Goal: Task Accomplishment & Management: Manage account settings

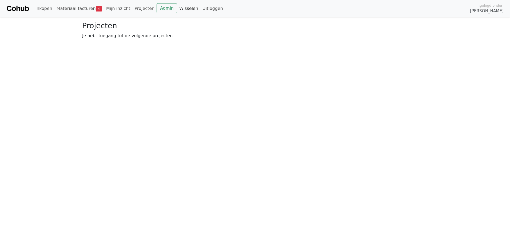
click at [177, 11] on link "Wisselen" at bounding box center [188, 8] width 23 height 11
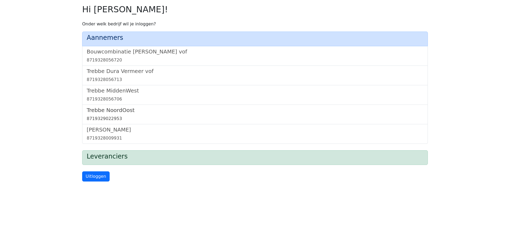
click at [118, 112] on h5 "Trebbe NoordOost" at bounding box center [255, 110] width 337 height 6
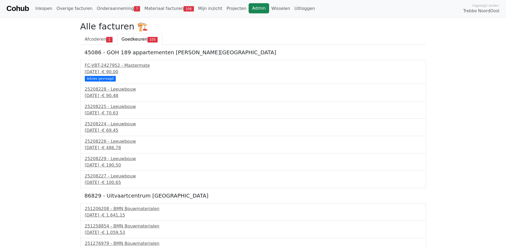
click at [249, 9] on link "Admin" at bounding box center [259, 8] width 21 height 10
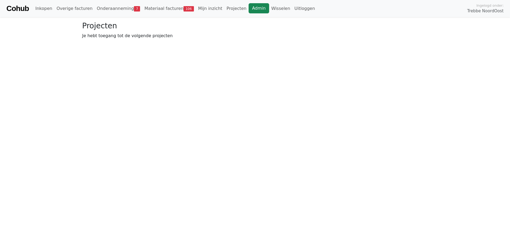
click at [249, 11] on link "Admin" at bounding box center [259, 8] width 21 height 10
click at [269, 10] on link "Wisselen" at bounding box center [280, 8] width 23 height 11
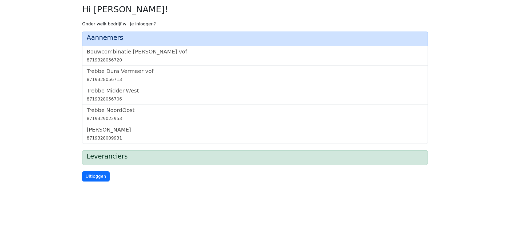
click at [97, 130] on h5 "[PERSON_NAME]" at bounding box center [255, 129] width 337 height 6
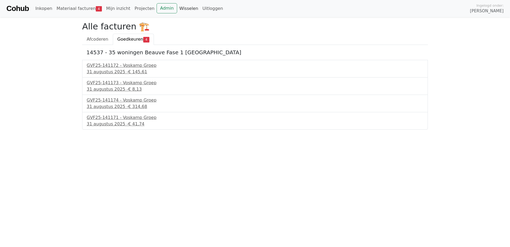
click at [177, 8] on link "Wisselen" at bounding box center [188, 8] width 23 height 11
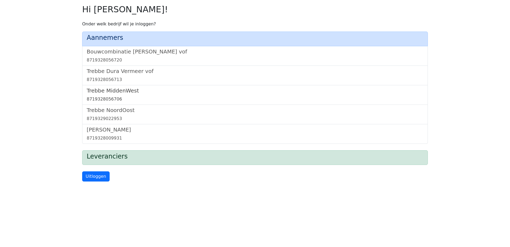
click at [116, 90] on h5 "Trebbe MiddenWest" at bounding box center [255, 90] width 337 height 6
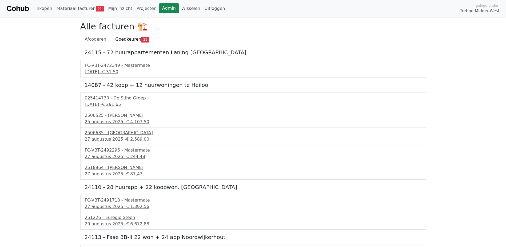
click at [160, 6] on link "Admin" at bounding box center [169, 8] width 21 height 10
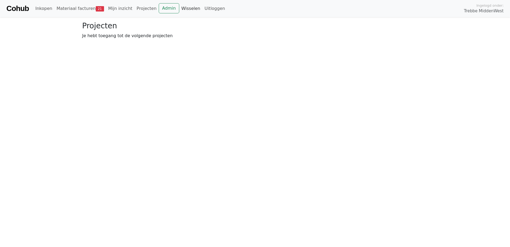
click at [180, 9] on link "Wisselen" at bounding box center [190, 8] width 23 height 11
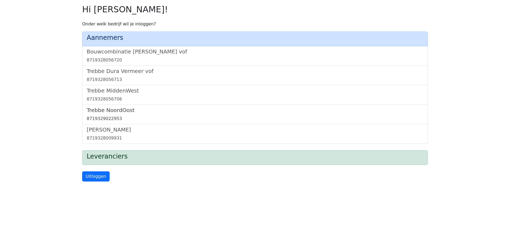
click at [121, 111] on h5 "Trebbe NoordOost" at bounding box center [255, 110] width 337 height 6
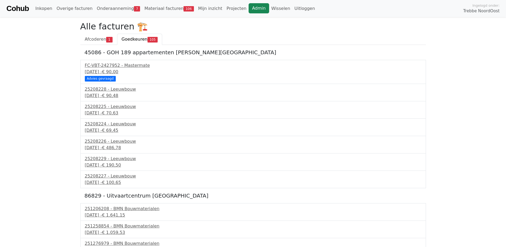
click at [249, 9] on link "Admin" at bounding box center [259, 8] width 21 height 10
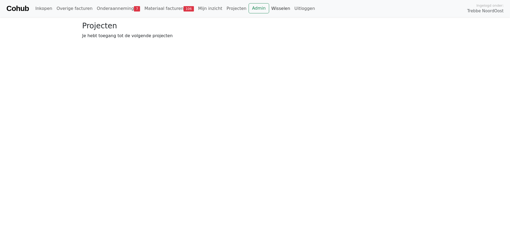
click at [269, 5] on link "Wisselen" at bounding box center [280, 8] width 23 height 11
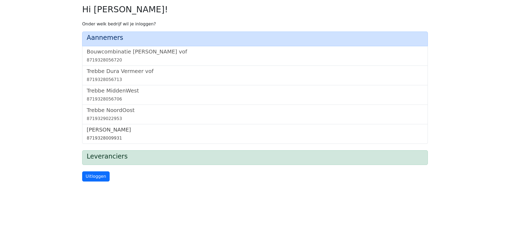
click at [110, 128] on h5 "[PERSON_NAME]" at bounding box center [255, 129] width 337 height 6
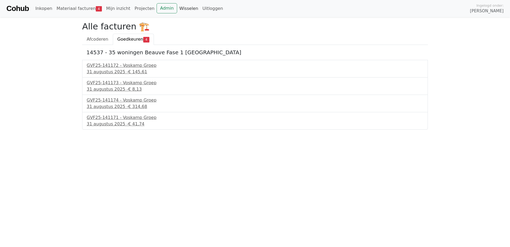
click at [177, 7] on link "Wisselen" at bounding box center [188, 8] width 23 height 11
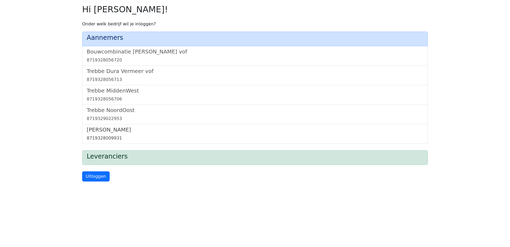
click at [109, 129] on h5 "[PERSON_NAME]" at bounding box center [255, 129] width 337 height 6
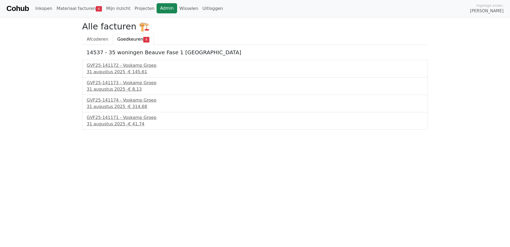
click at [162, 8] on link "Admin" at bounding box center [167, 8] width 21 height 10
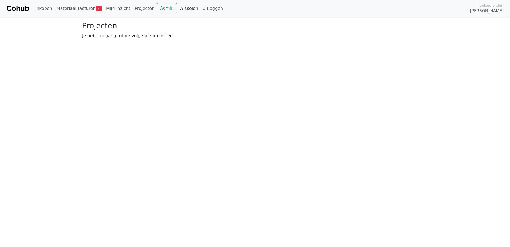
click at [177, 10] on link "Wisselen" at bounding box center [188, 8] width 23 height 11
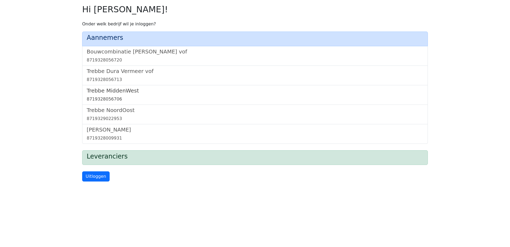
click at [126, 90] on h5 "Trebbe MiddenWest" at bounding box center [255, 90] width 337 height 6
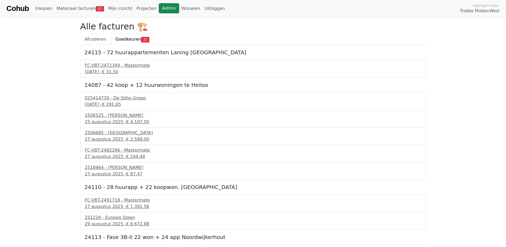
click at [161, 8] on link "Admin" at bounding box center [169, 8] width 21 height 10
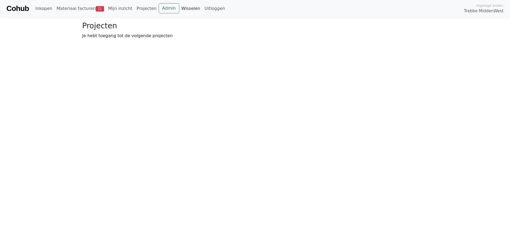
click at [179, 9] on link "Wisselen" at bounding box center [190, 8] width 23 height 11
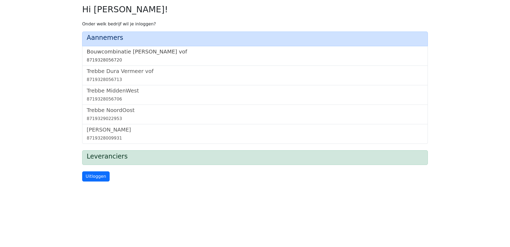
click at [117, 52] on h5 "Bouwcombinatie [PERSON_NAME] vof" at bounding box center [255, 51] width 337 height 6
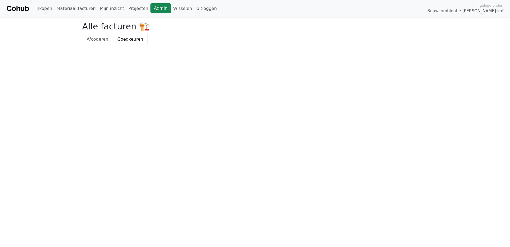
click at [151, 11] on link "Admin" at bounding box center [161, 8] width 21 height 10
click at [171, 8] on link "Wisselen" at bounding box center [182, 8] width 23 height 11
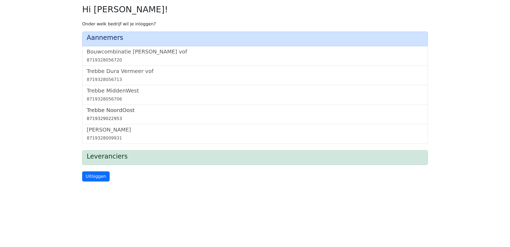
click at [116, 109] on h5 "Trebbe NoordOost" at bounding box center [255, 110] width 337 height 6
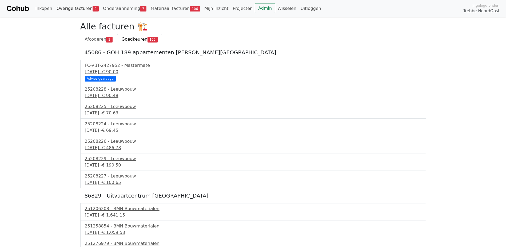
click at [78, 10] on link "Overige facturen 2" at bounding box center [77, 8] width 46 height 11
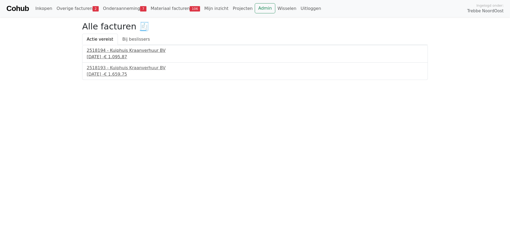
click at [112, 50] on div "2518194 - Kuiphuis Kraanverhuur BV" at bounding box center [255, 50] width 337 height 6
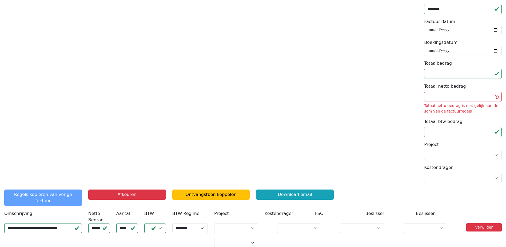
scroll to position [128, 0]
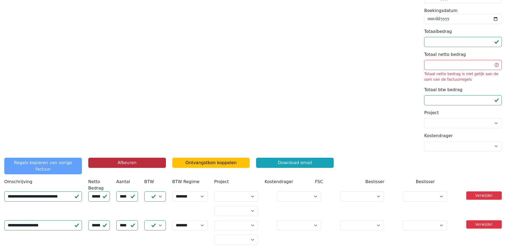
click at [123, 161] on button "Afkeuren" at bounding box center [127, 162] width 78 height 10
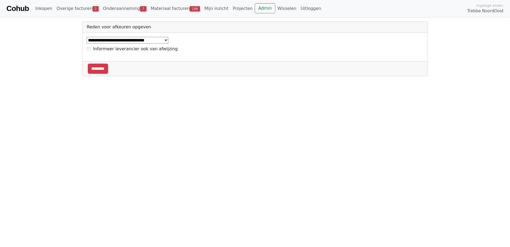
click at [165, 40] on select "**********" at bounding box center [128, 40] width 82 height 7
select select "*****"
click at [87, 37] on select "**********" at bounding box center [128, 40] width 82 height 7
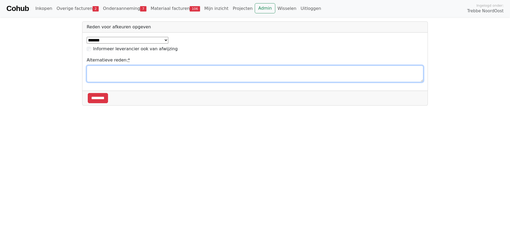
click at [113, 78] on textarea "Alternatieve reden: *" at bounding box center [255, 73] width 337 height 17
type textarea "**********"
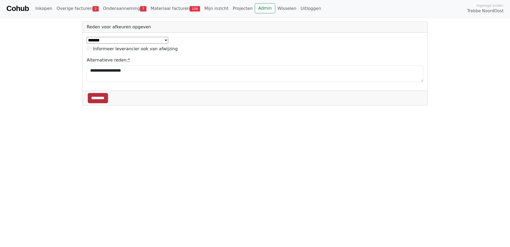
click at [98, 98] on input "********" at bounding box center [98, 98] width 20 height 10
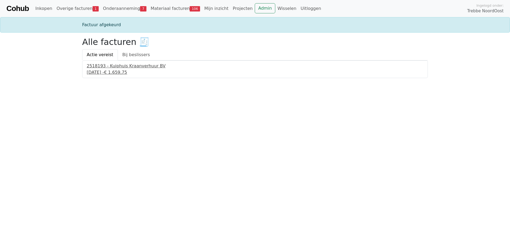
click at [127, 72] on span "€ 1.659,75" at bounding box center [115, 72] width 23 height 5
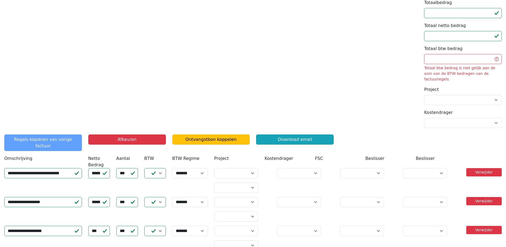
scroll to position [157, 0]
click at [130, 137] on button "Afkeuren" at bounding box center [127, 139] width 78 height 10
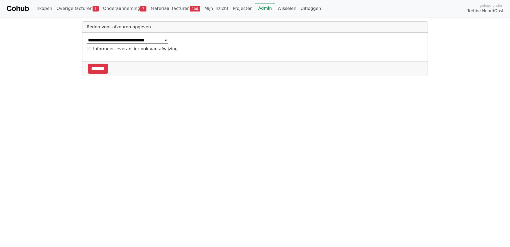
click at [118, 32] on div "Reden voor afkeuren opgeven" at bounding box center [254, 27] width 345 height 11
click at [121, 40] on select "**********" at bounding box center [128, 40] width 82 height 7
select select "*****"
click at [87, 37] on select "**********" at bounding box center [128, 40] width 82 height 7
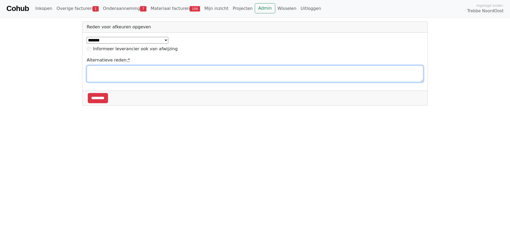
click at [105, 72] on textarea "Alternatieve reden: *" at bounding box center [255, 73] width 337 height 17
type textarea "**********"
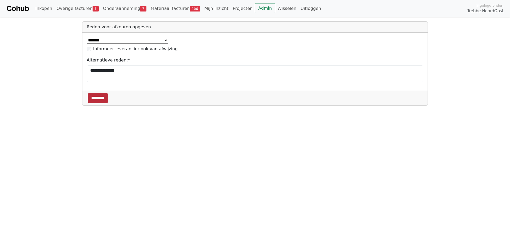
click at [96, 96] on input "********" at bounding box center [98, 98] width 20 height 10
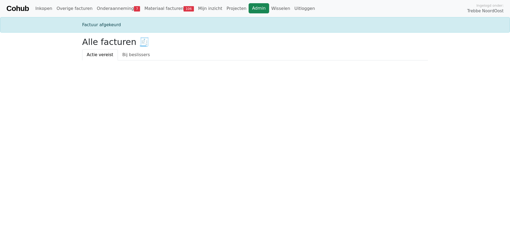
click at [249, 9] on link "Admin" at bounding box center [259, 8] width 21 height 10
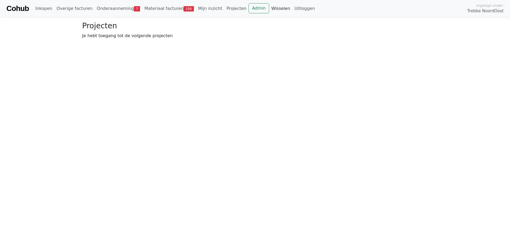
click at [269, 7] on link "Wisselen" at bounding box center [280, 8] width 23 height 11
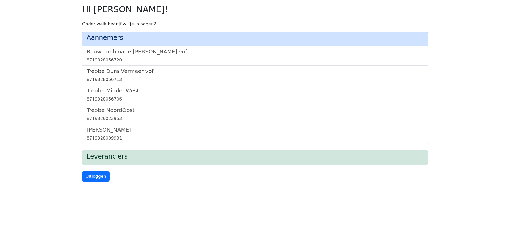
click at [129, 72] on h5 "Trebbe Dura Vermeer vof" at bounding box center [255, 71] width 337 height 6
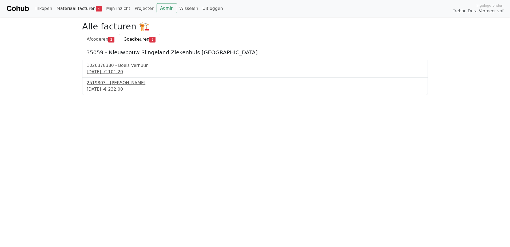
click at [68, 9] on link "Materiaal facturen 4" at bounding box center [79, 8] width 50 height 11
click at [129, 39] on span "Goedkeuren" at bounding box center [137, 39] width 26 height 5
click at [65, 8] on link "Materiaal facturen 4" at bounding box center [79, 8] width 50 height 11
click at [177, 6] on link "Wisselen" at bounding box center [188, 8] width 23 height 11
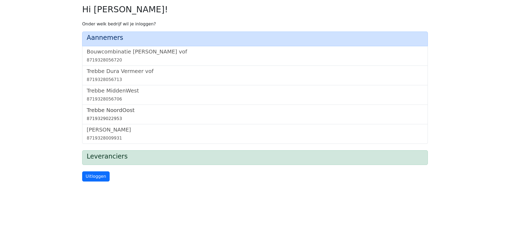
click at [121, 110] on h5 "Trebbe NoordOost" at bounding box center [255, 110] width 337 height 6
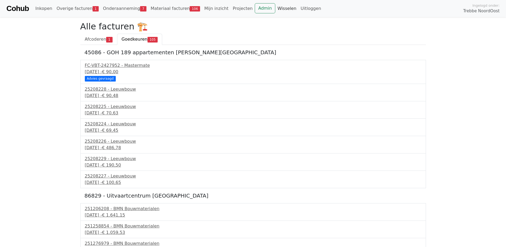
click at [275, 5] on link "Wisselen" at bounding box center [286, 8] width 23 height 11
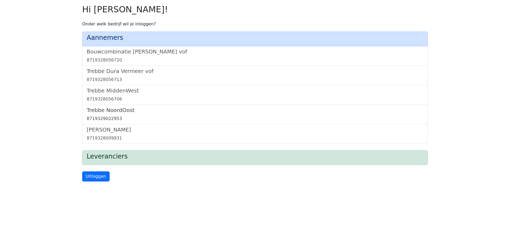
click at [117, 112] on h5 "Trebbe NoordOost" at bounding box center [255, 110] width 337 height 6
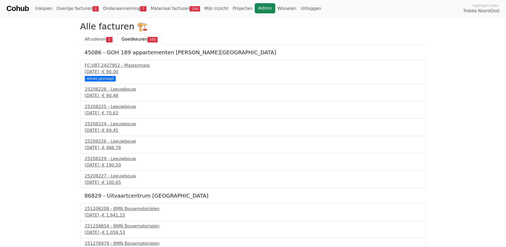
click at [255, 5] on link "Admin" at bounding box center [265, 8] width 21 height 10
